Goal: Use online tool/utility: Utilize a website feature to perform a specific function

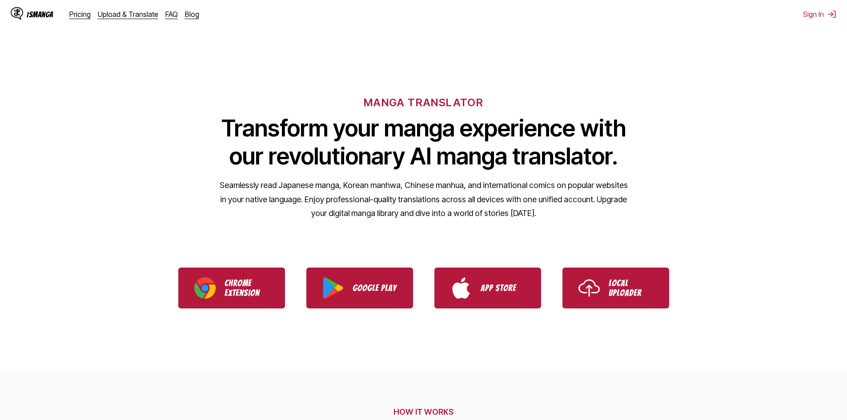
click at [614, 274] on link "Local Uploader" at bounding box center [616, 288] width 107 height 41
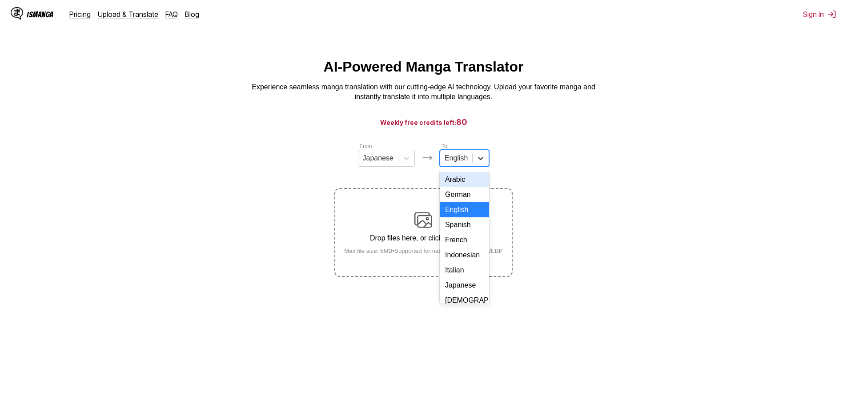
click at [478, 163] on icon at bounding box center [480, 158] width 9 height 9
click at [461, 263] on div "Indonesian" at bounding box center [464, 255] width 49 height 15
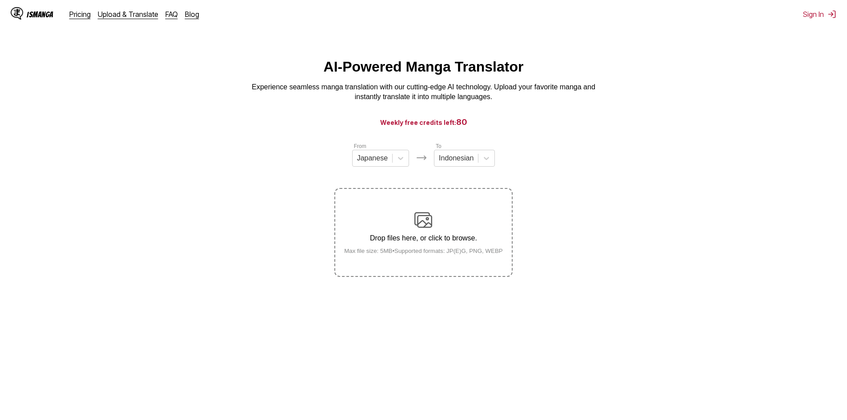
click at [437, 225] on div "Drop files here, or click to browse. Max file size: 5MB • Supported formats: JP…" at bounding box center [423, 232] width 173 height 43
click at [0, 0] on input "Drop files here, or click to browse. Max file size: 5MB • Supported formats: JP…" at bounding box center [0, 0] width 0 height 0
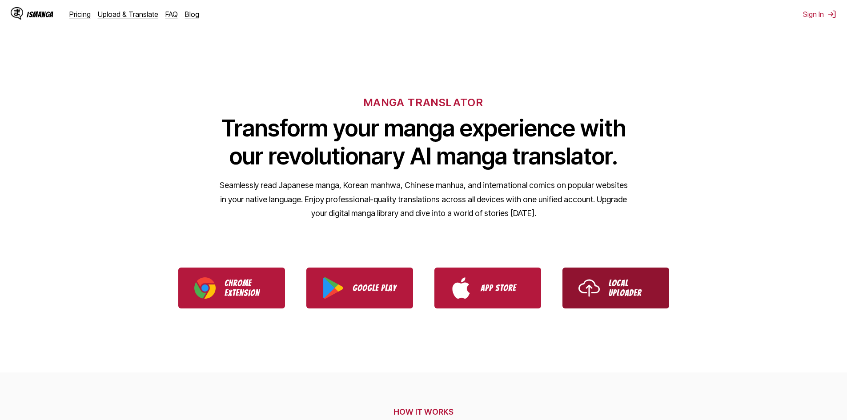
click at [591, 282] on img "Use IsManga Local Uploader" at bounding box center [589, 288] width 21 height 21
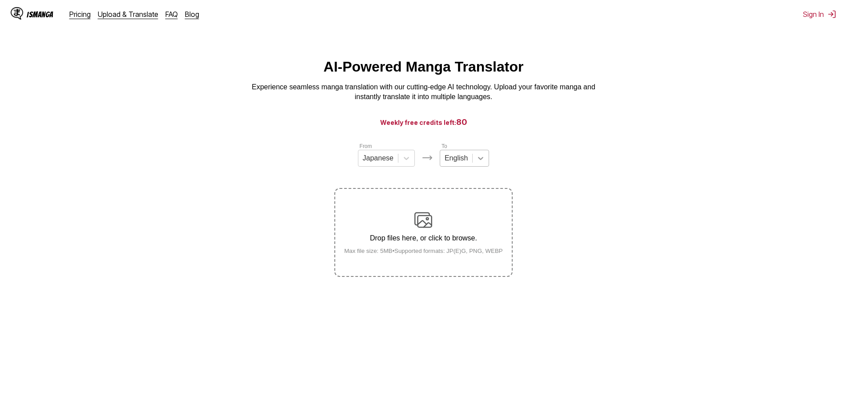
click at [476, 163] on icon at bounding box center [480, 158] width 9 height 9
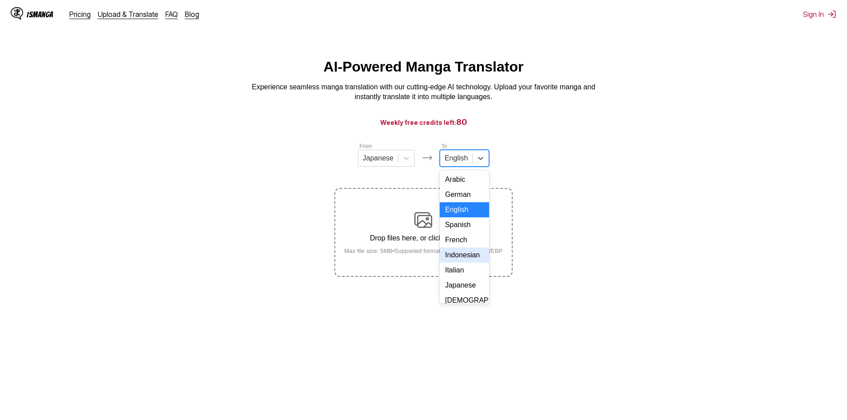
click at [461, 263] on div "Indonesian" at bounding box center [464, 255] width 49 height 15
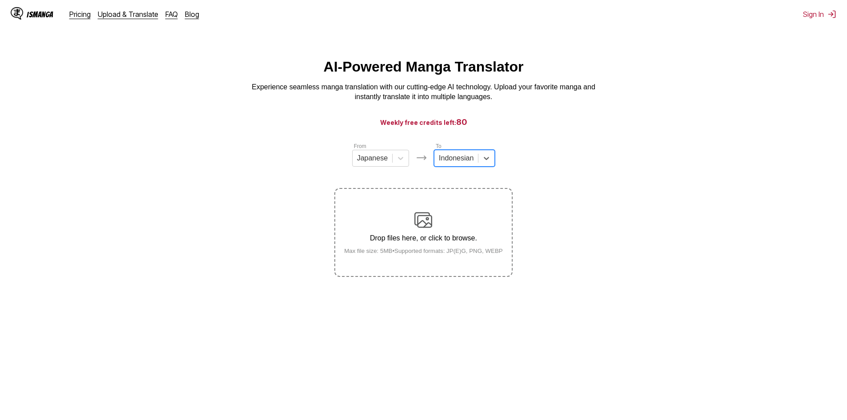
click at [391, 214] on div "Drop files here, or click to browse. Max file size: 5MB • Supported formats: JP…" at bounding box center [423, 232] width 173 height 43
click at [0, 0] on input "Drop files here, or click to browse. Max file size: 5MB • Supported formats: JP…" at bounding box center [0, 0] width 0 height 0
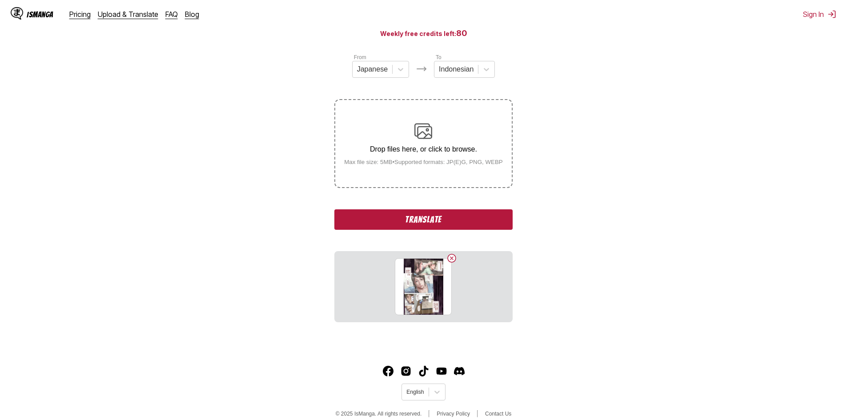
click at [412, 224] on button "Translate" at bounding box center [423, 219] width 178 height 20
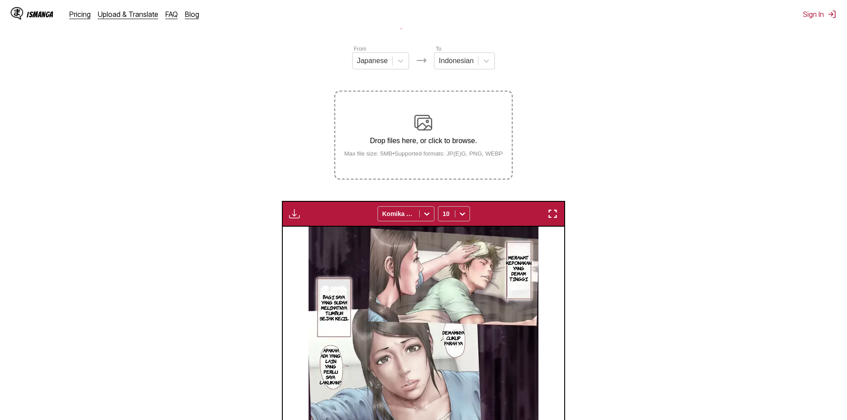
scroll to position [85, 0]
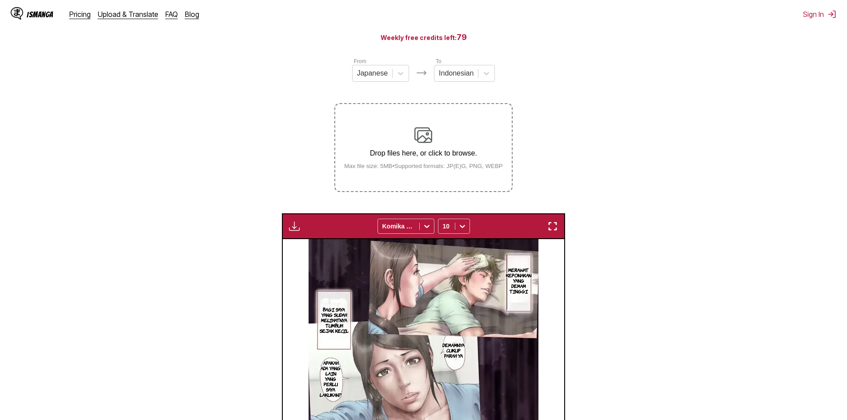
click at [294, 229] on img "button" at bounding box center [294, 226] width 11 height 11
click at [366, 250] on img at bounding box center [424, 402] width 230 height 326
click at [422, 226] on icon at bounding box center [426, 226] width 9 height 9
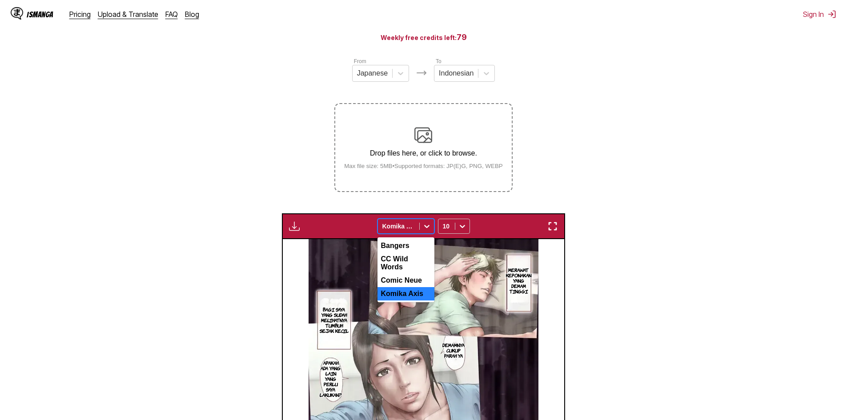
click at [624, 282] on section "From Japanese To Indonesian Drop files here, or click to browse. Max file size:…" at bounding box center [423, 324] width 833 height 534
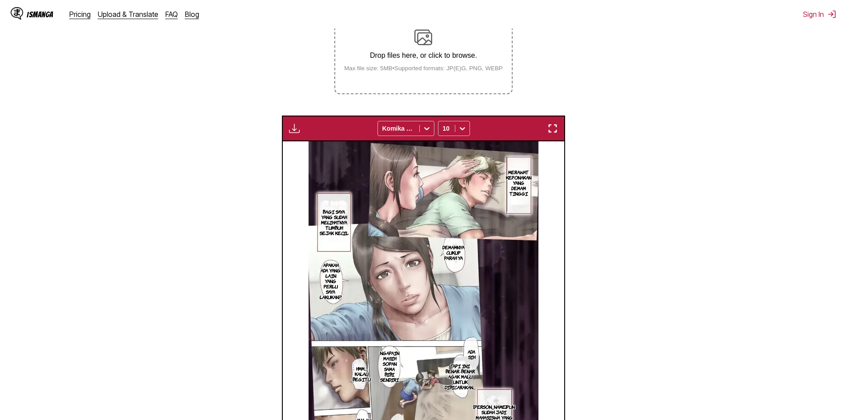
scroll to position [218, 0]
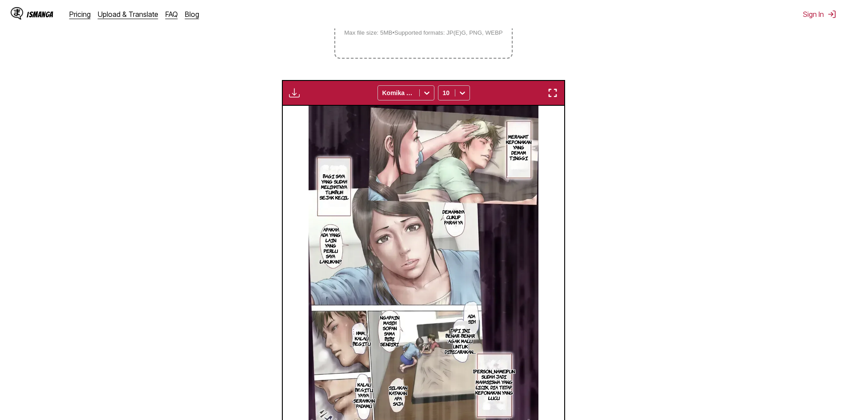
click at [551, 93] on img "button" at bounding box center [552, 93] width 11 height 11
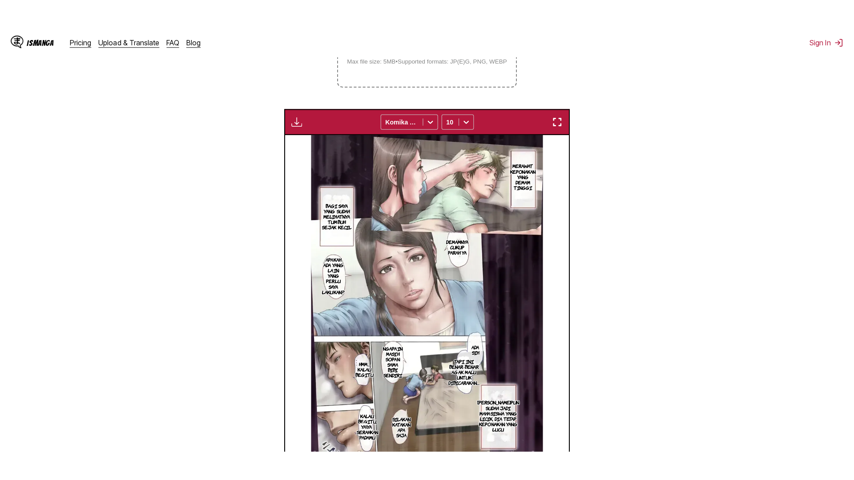
scroll to position [93, 0]
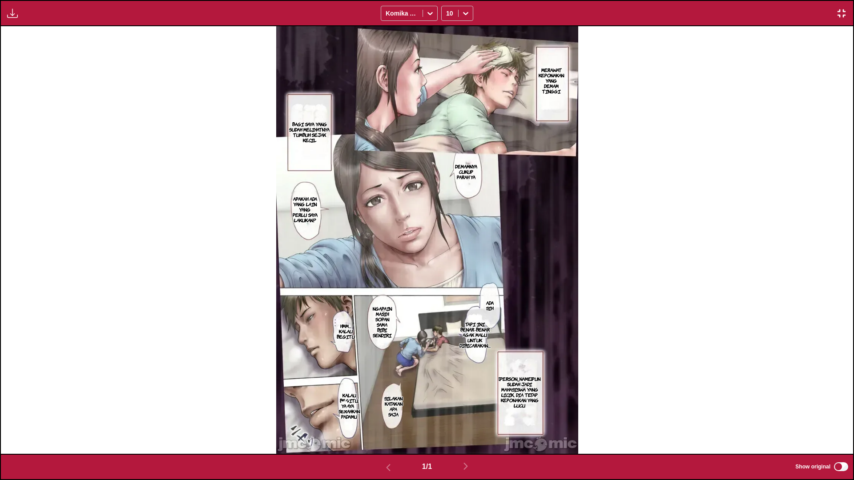
click at [847, 0] on div "Available for premium users only Komika Axis 10" at bounding box center [427, 13] width 854 height 26
click at [840, 13] on img "button" at bounding box center [841, 13] width 11 height 11
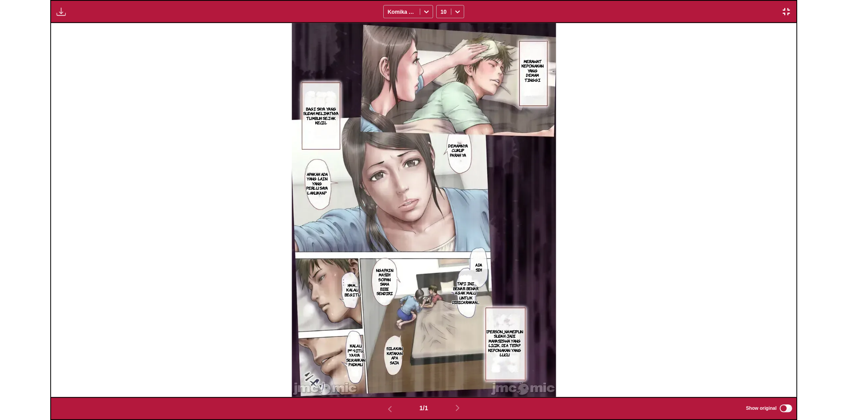
scroll to position [231, 0]
